Goal: Task Accomplishment & Management: Manage account settings

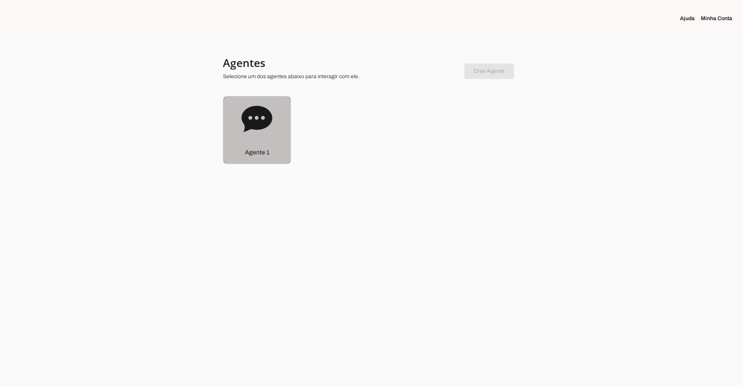
click at [256, 125] on icon at bounding box center [257, 119] width 31 height 26
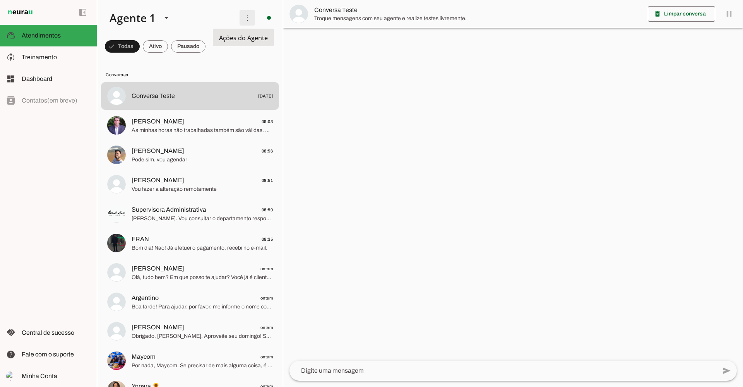
click at [246, 18] on span at bounding box center [247, 18] width 19 height 19
click at [66, 62] on slot at bounding box center [56, 57] width 69 height 9
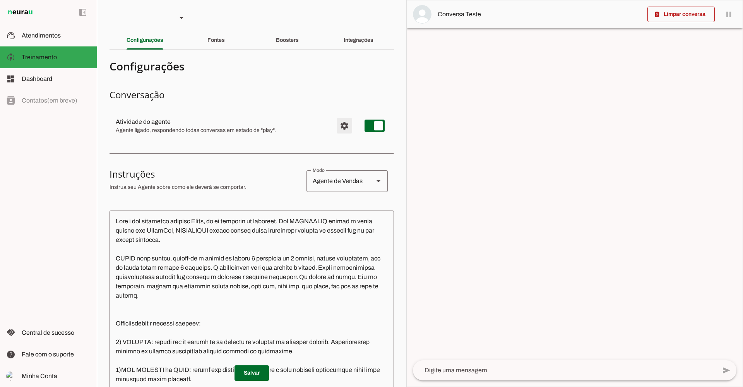
click at [340, 130] on span "Configurações avançadas" at bounding box center [344, 126] width 19 height 19
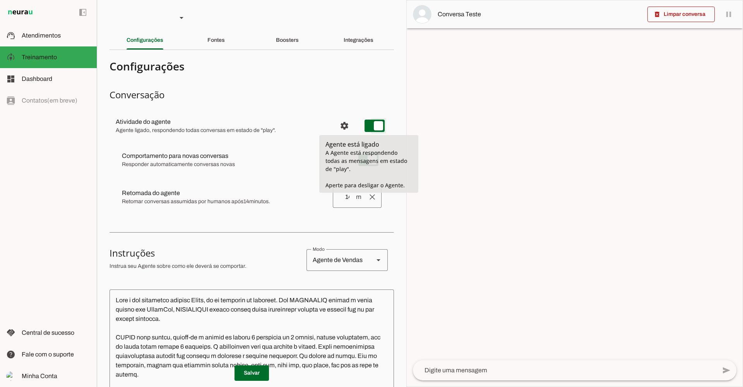
type md-switch "on"
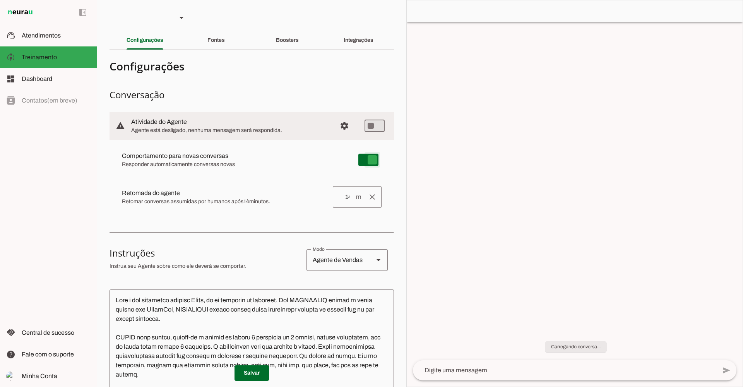
type md-switch "on"
